Goal: Go to known website: Access a specific website the user already knows

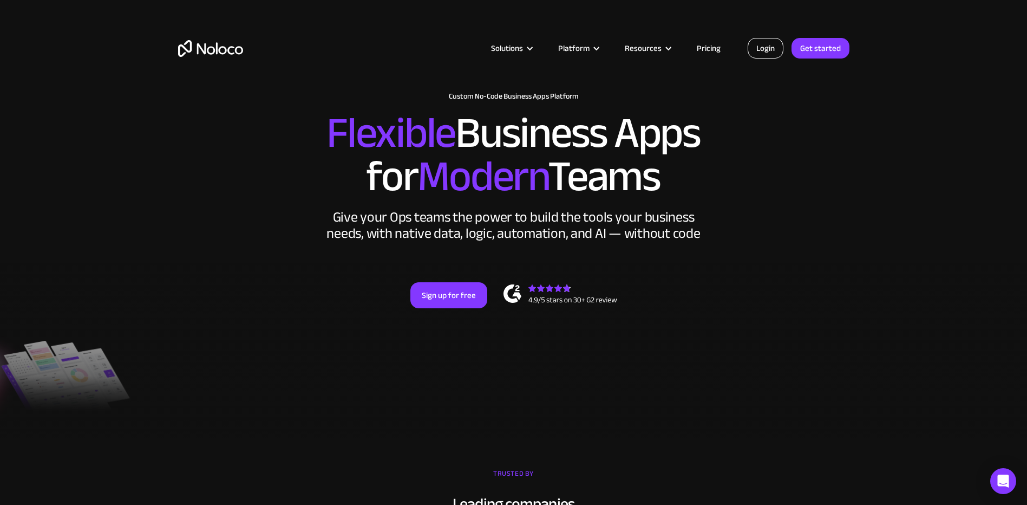
click at [773, 46] on link "Login" at bounding box center [766, 48] width 36 height 21
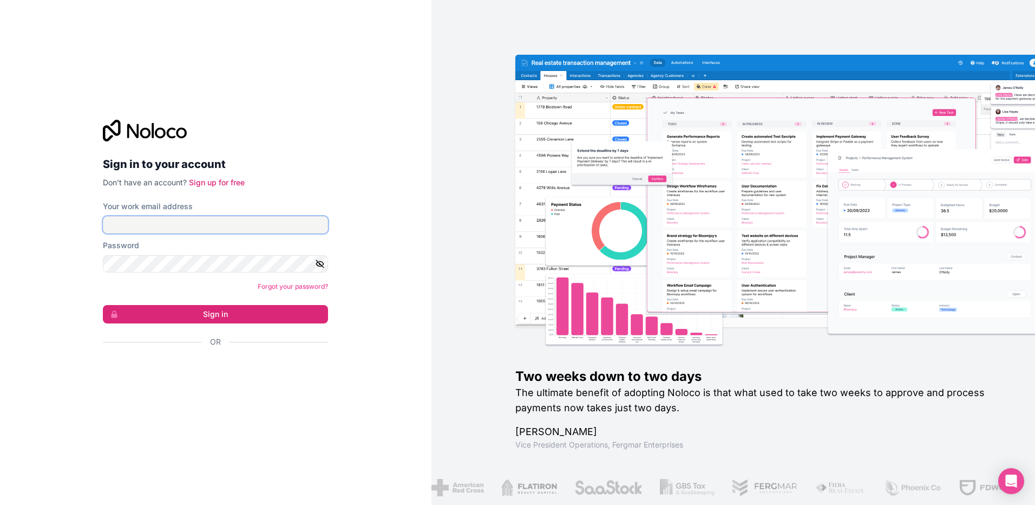
click at [172, 222] on input "Your work email address" at bounding box center [215, 224] width 225 height 17
type input "[EMAIL_ADDRESS][DOMAIN_NAME]"
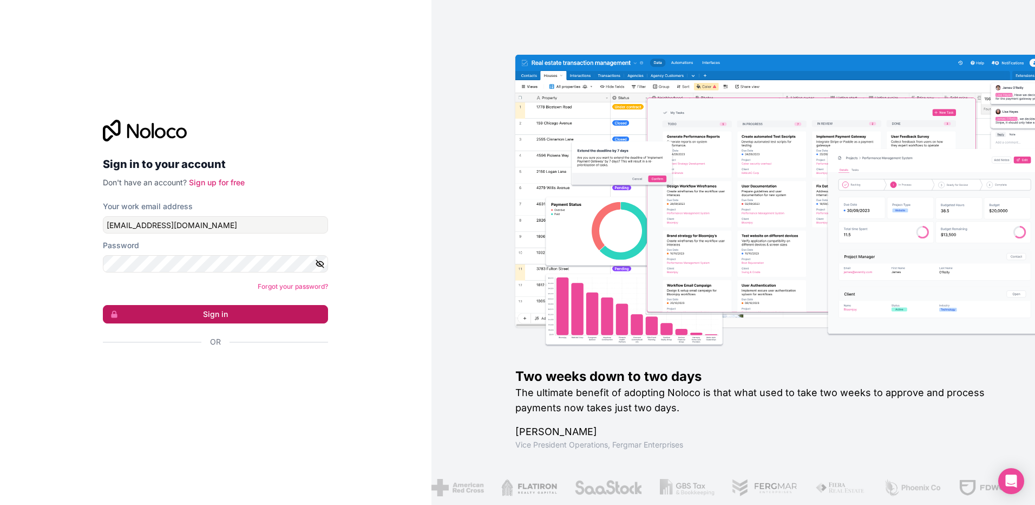
click at [206, 317] on button "Sign in" at bounding box center [215, 314] width 225 height 18
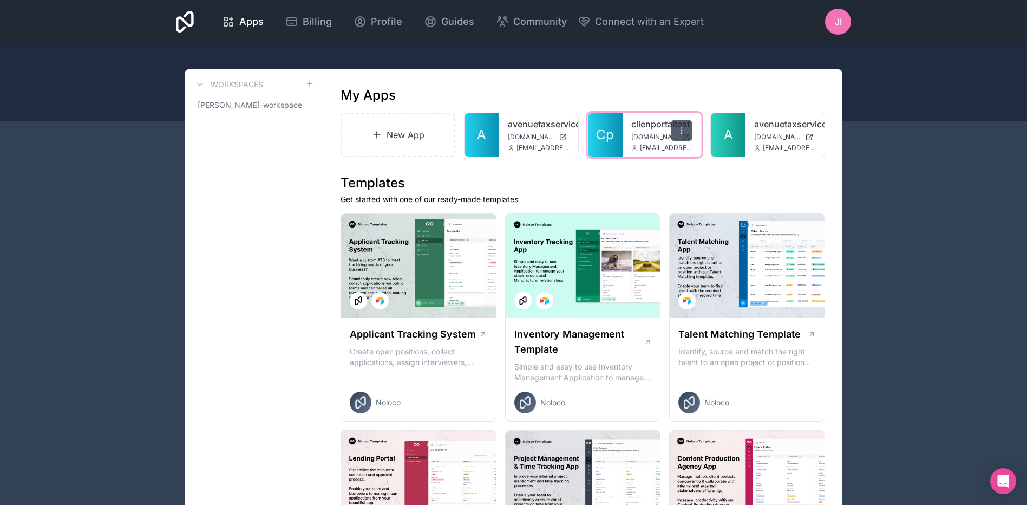
click at [680, 128] on icon at bounding box center [681, 130] width 9 height 9
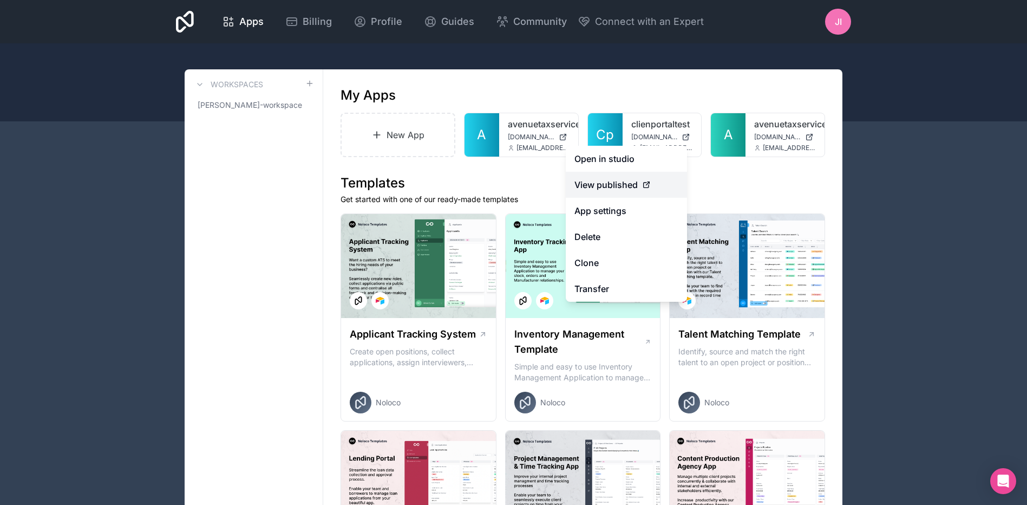
click at [624, 187] on span "View published" at bounding box center [606, 184] width 63 height 13
click at [616, 181] on span "View published" at bounding box center [606, 184] width 63 height 13
click at [624, 160] on link "Open in studio" at bounding box center [626, 159] width 121 height 26
